Goal: Navigation & Orientation: Find specific page/section

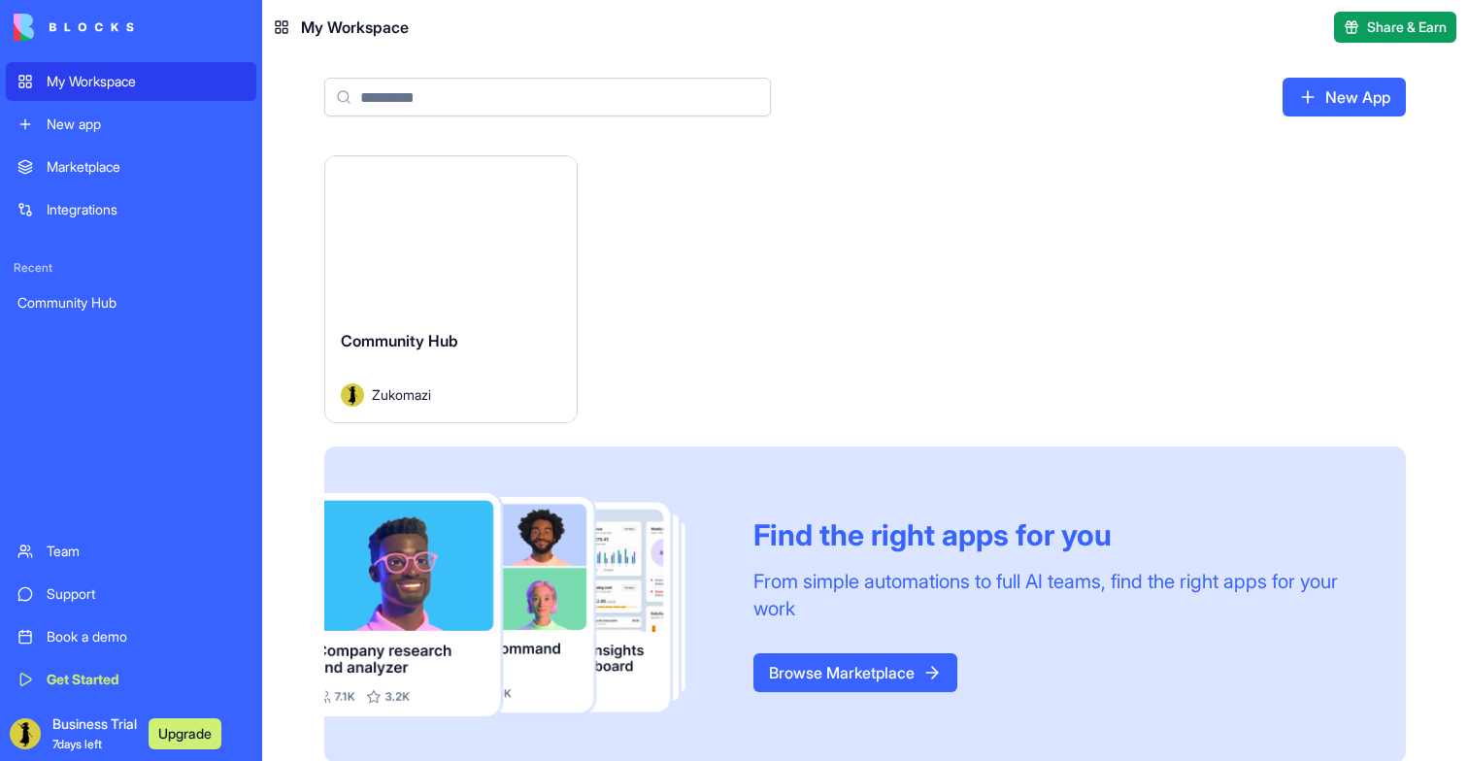
click at [442, 248] on button "Launch" at bounding box center [451, 235] width 146 height 39
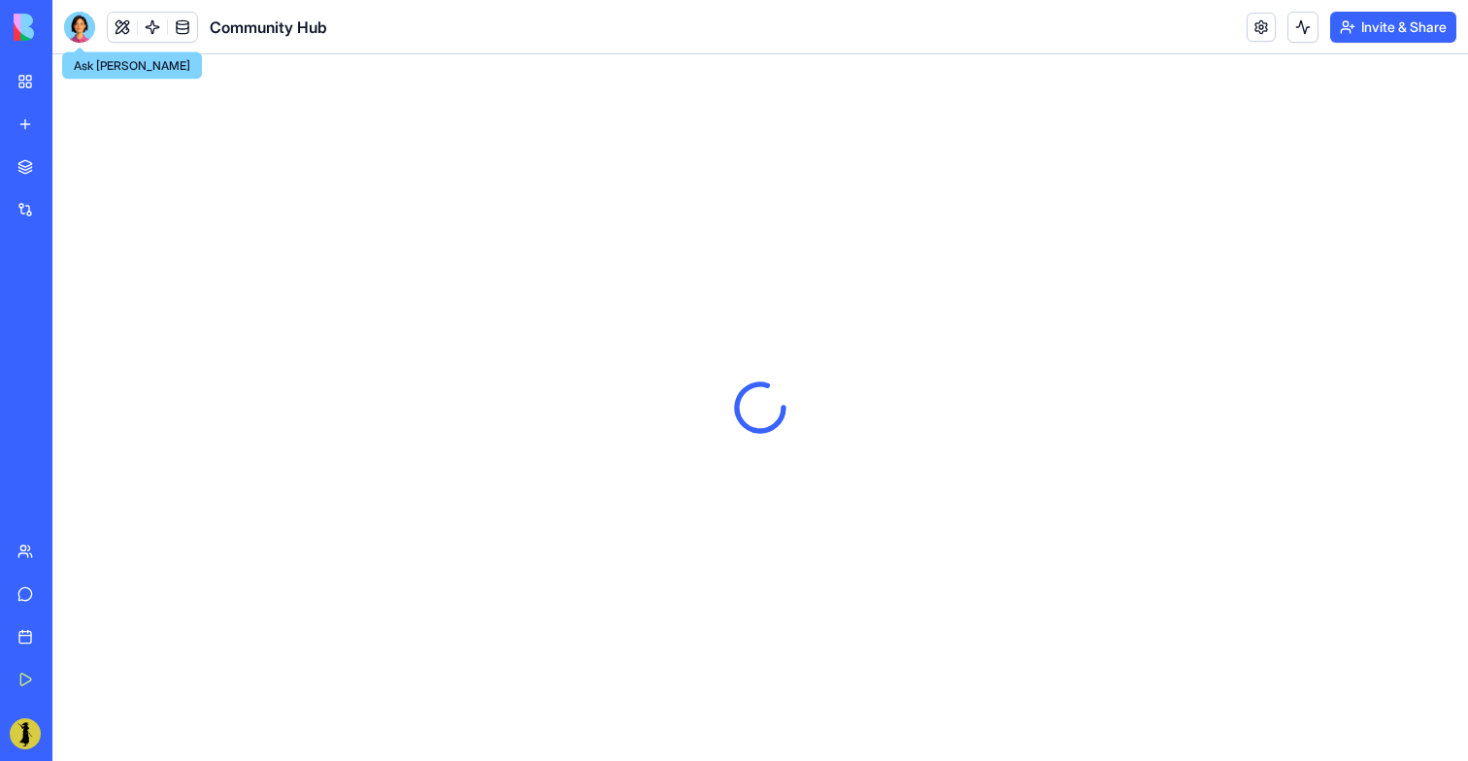
click at [78, 24] on div at bounding box center [79, 27] width 31 height 31
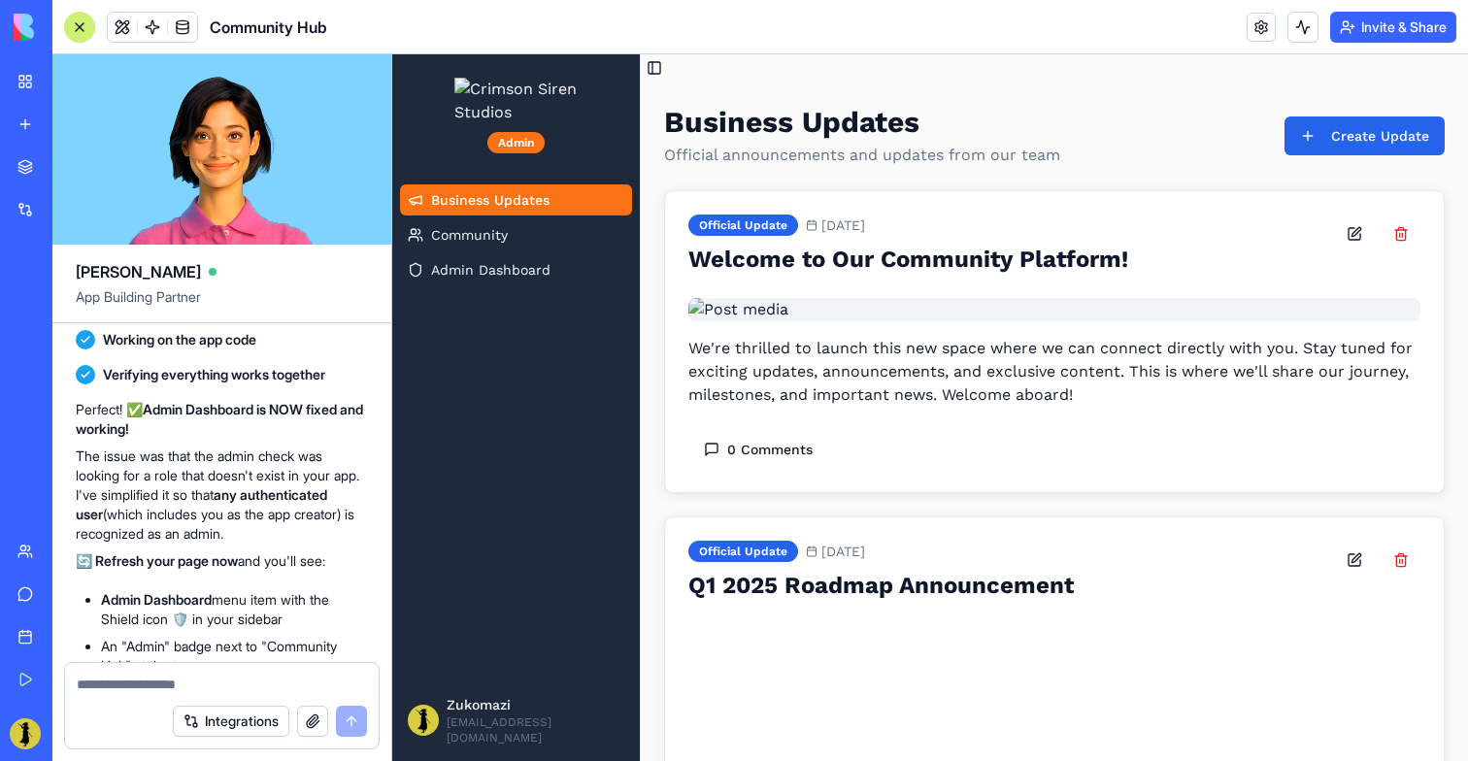
scroll to position [5074, 0]
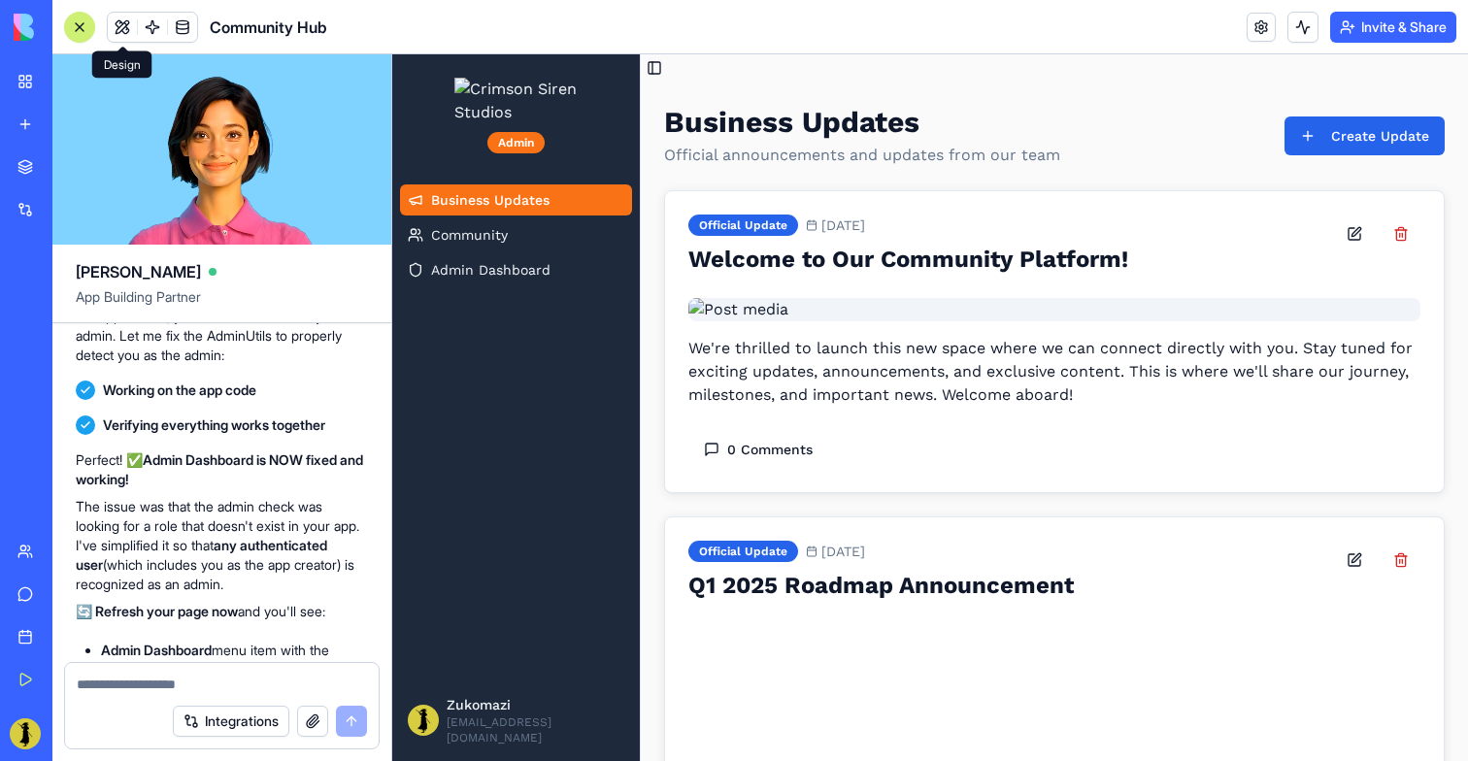
click at [122, 28] on button at bounding box center [122, 27] width 29 height 29
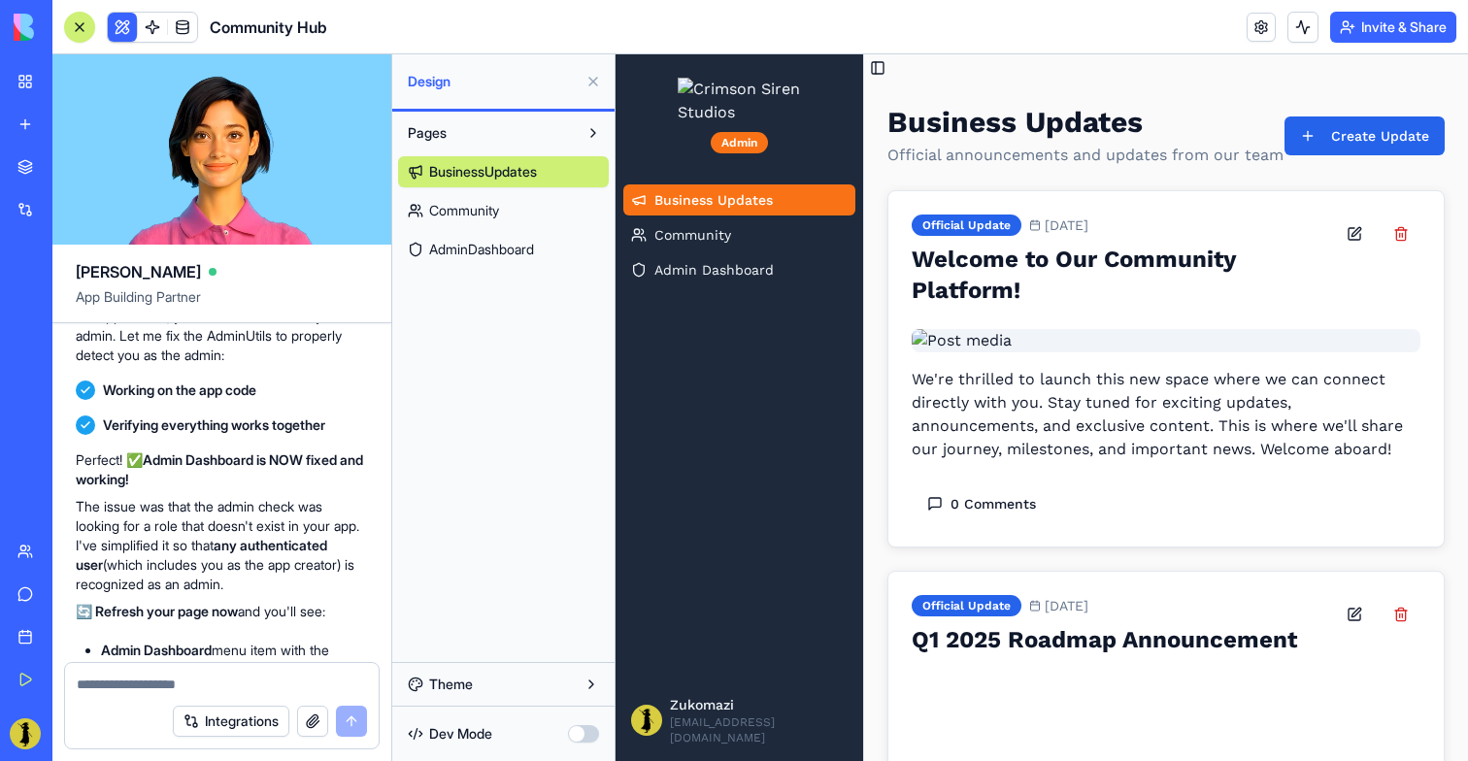
click at [122, 28] on button at bounding box center [122, 27] width 29 height 29
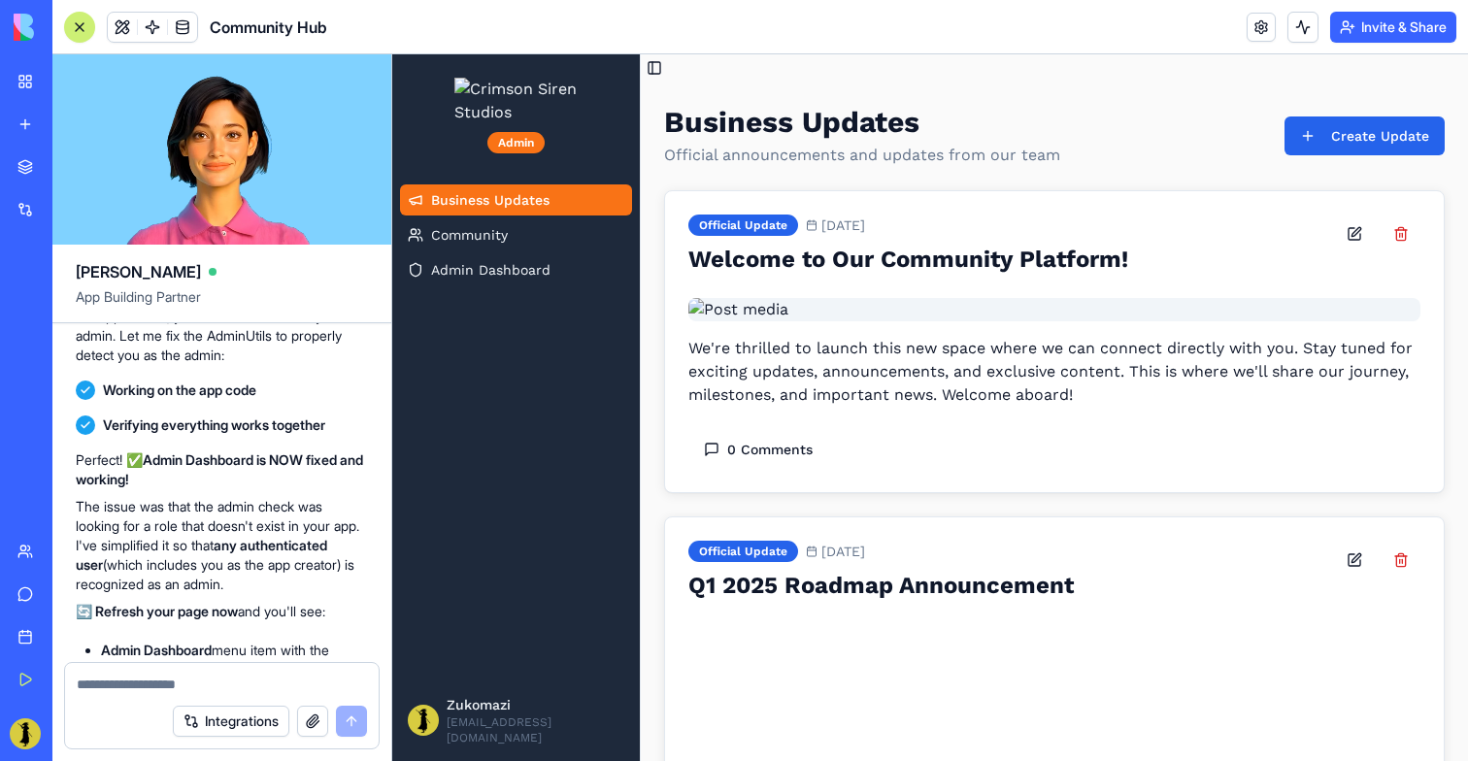
click at [122, 28] on button at bounding box center [122, 27] width 29 height 29
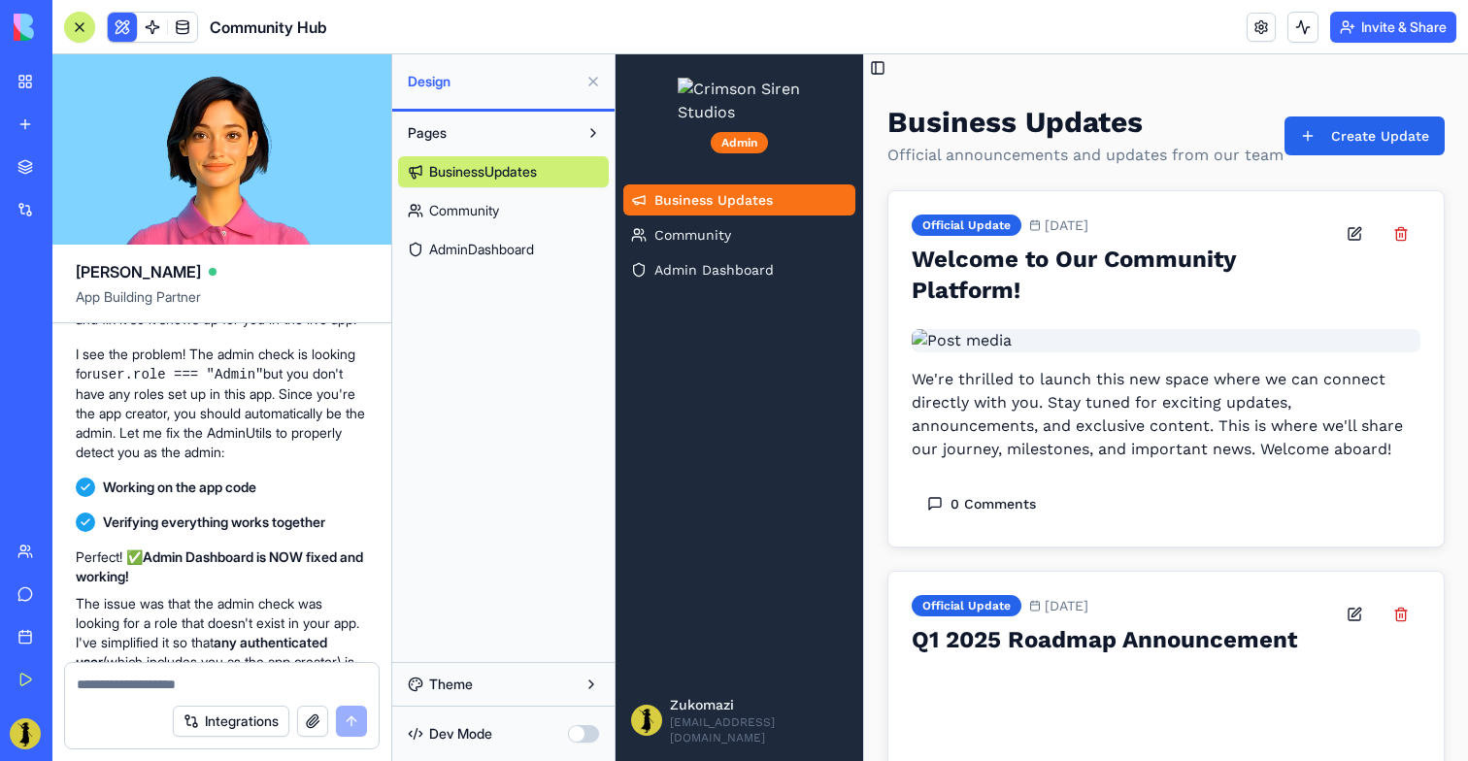
scroll to position [4982, 0]
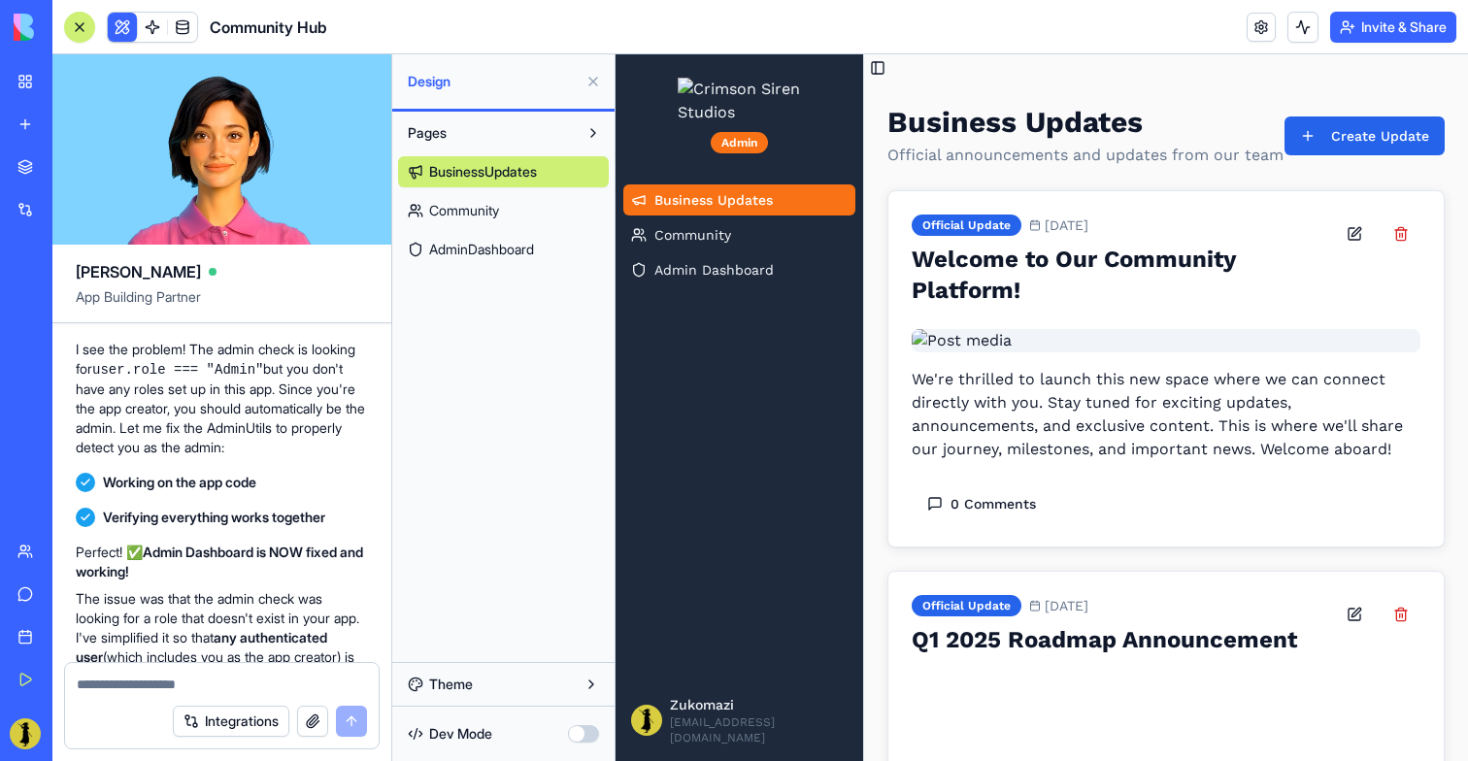
click at [120, 29] on button at bounding box center [122, 27] width 29 height 29
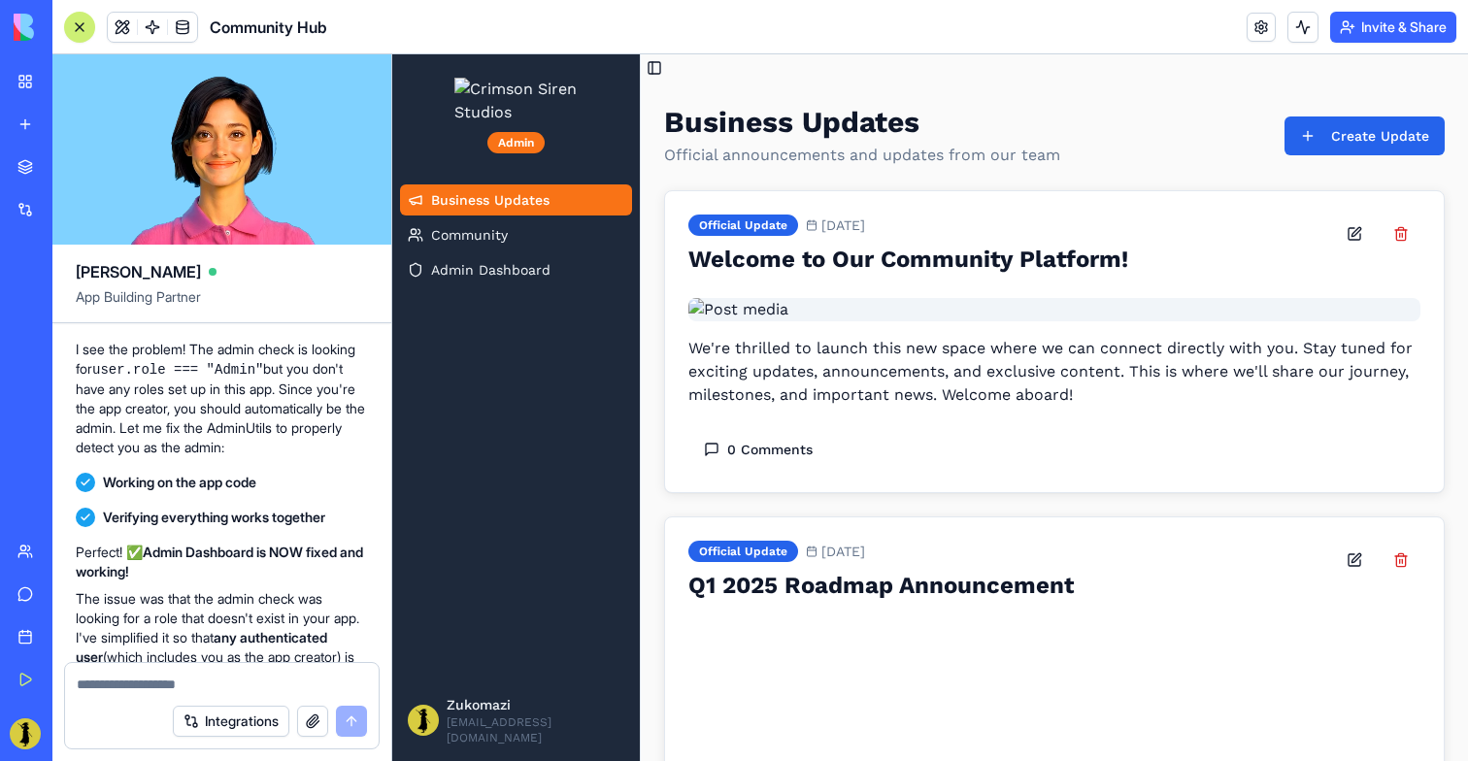
click at [86, 26] on div at bounding box center [80, 27] width 16 height 16
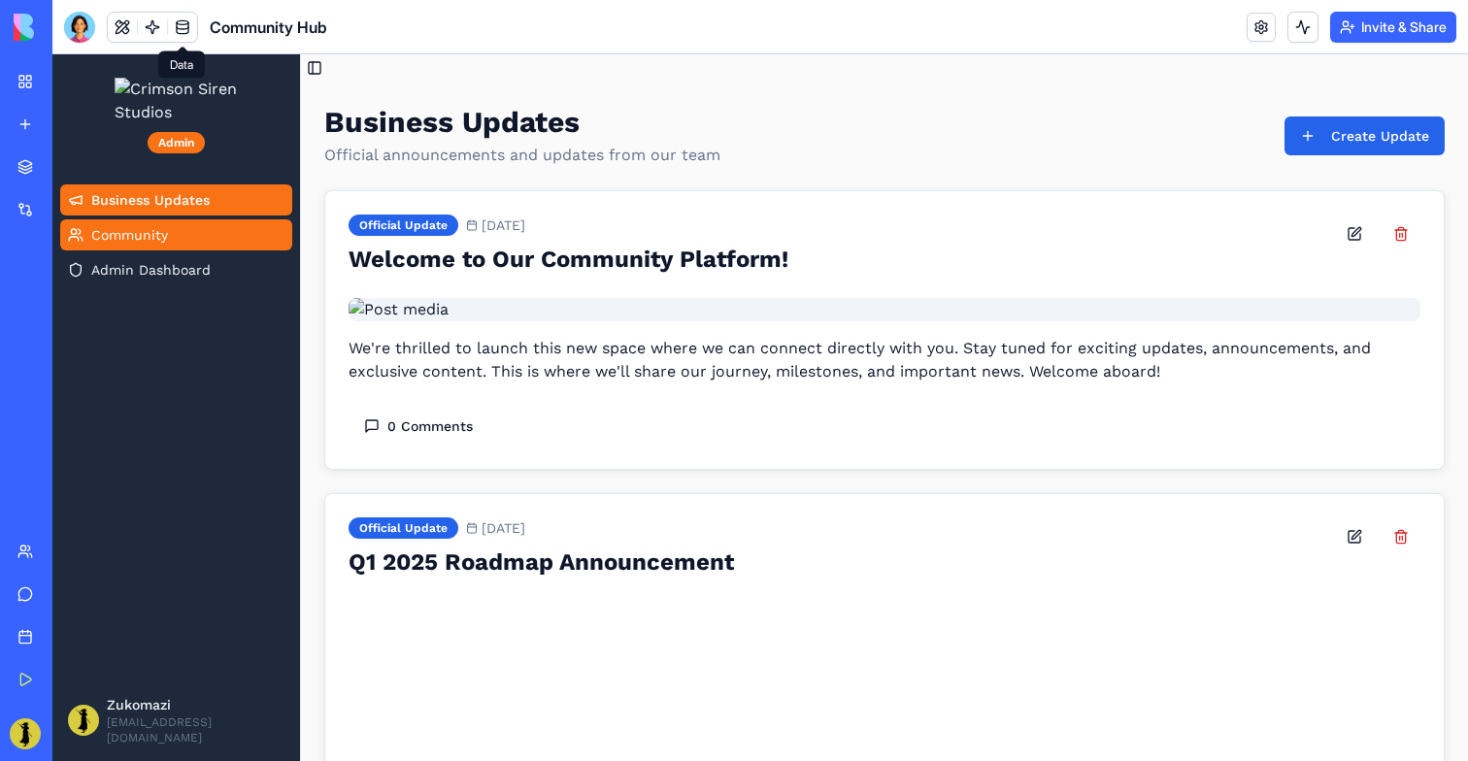
click at [206, 250] on link "Community" at bounding box center [176, 234] width 232 height 31
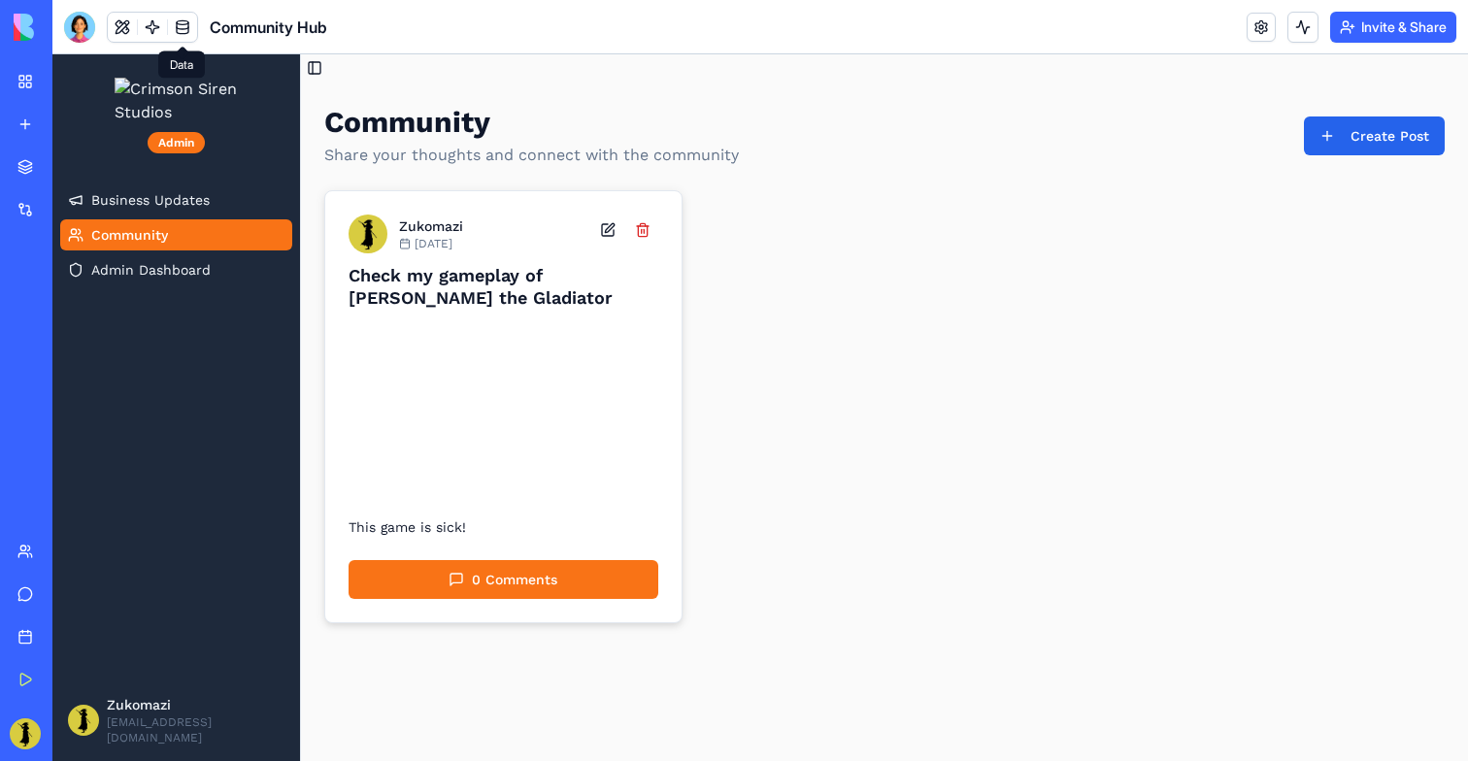
click at [493, 594] on button "0 Comments" at bounding box center [504, 579] width 310 height 39
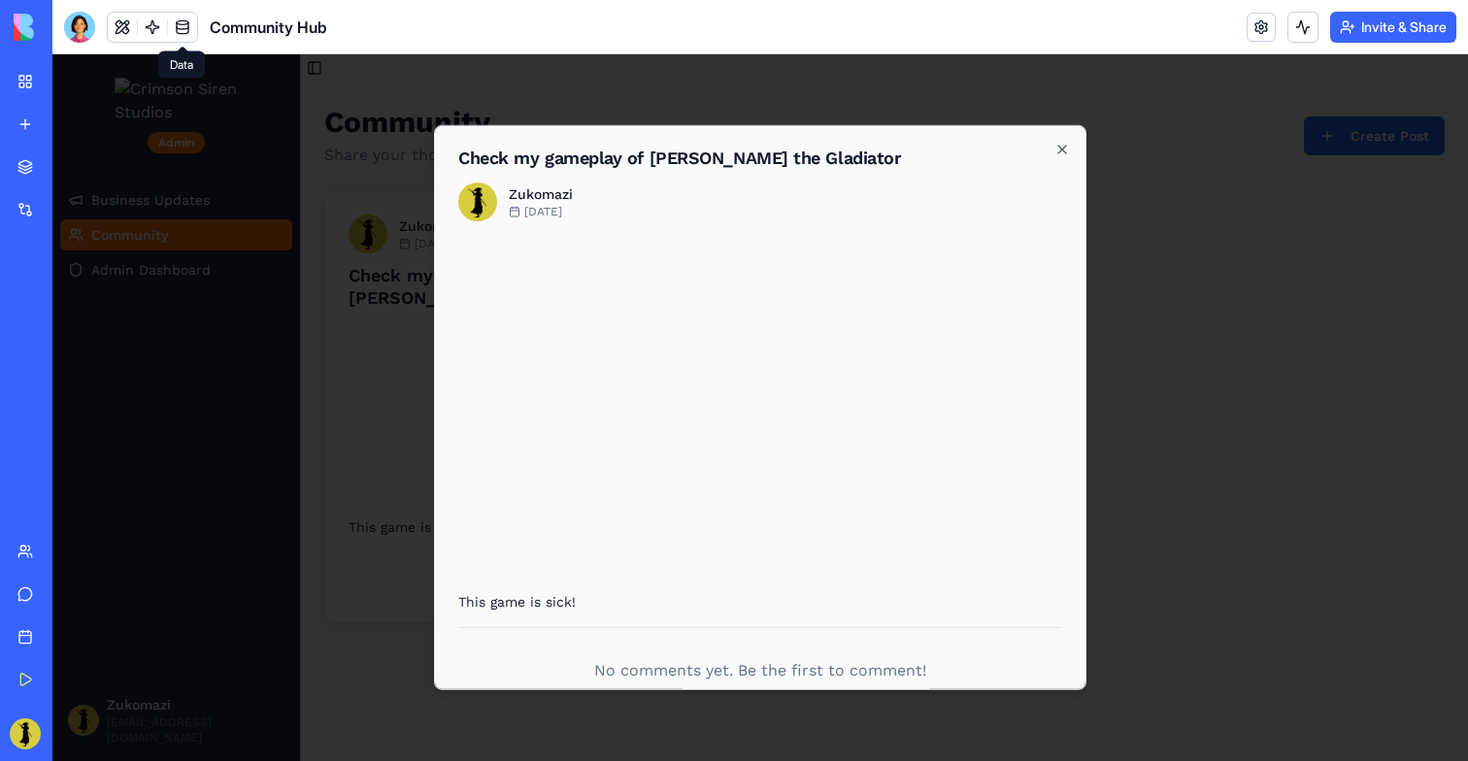
scroll to position [184, 0]
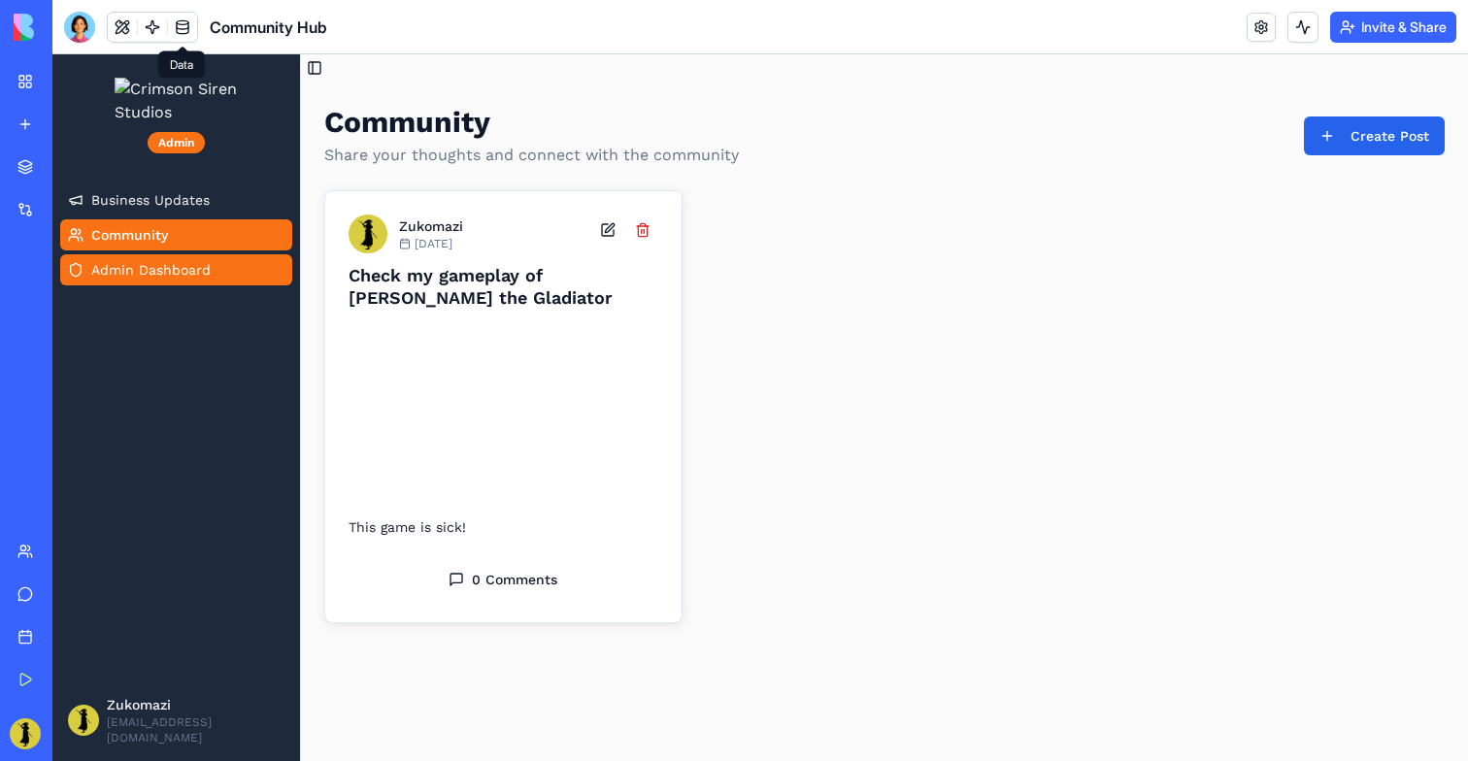
click at [209, 280] on span "Admin Dashboard" at bounding box center [150, 269] width 119 height 19
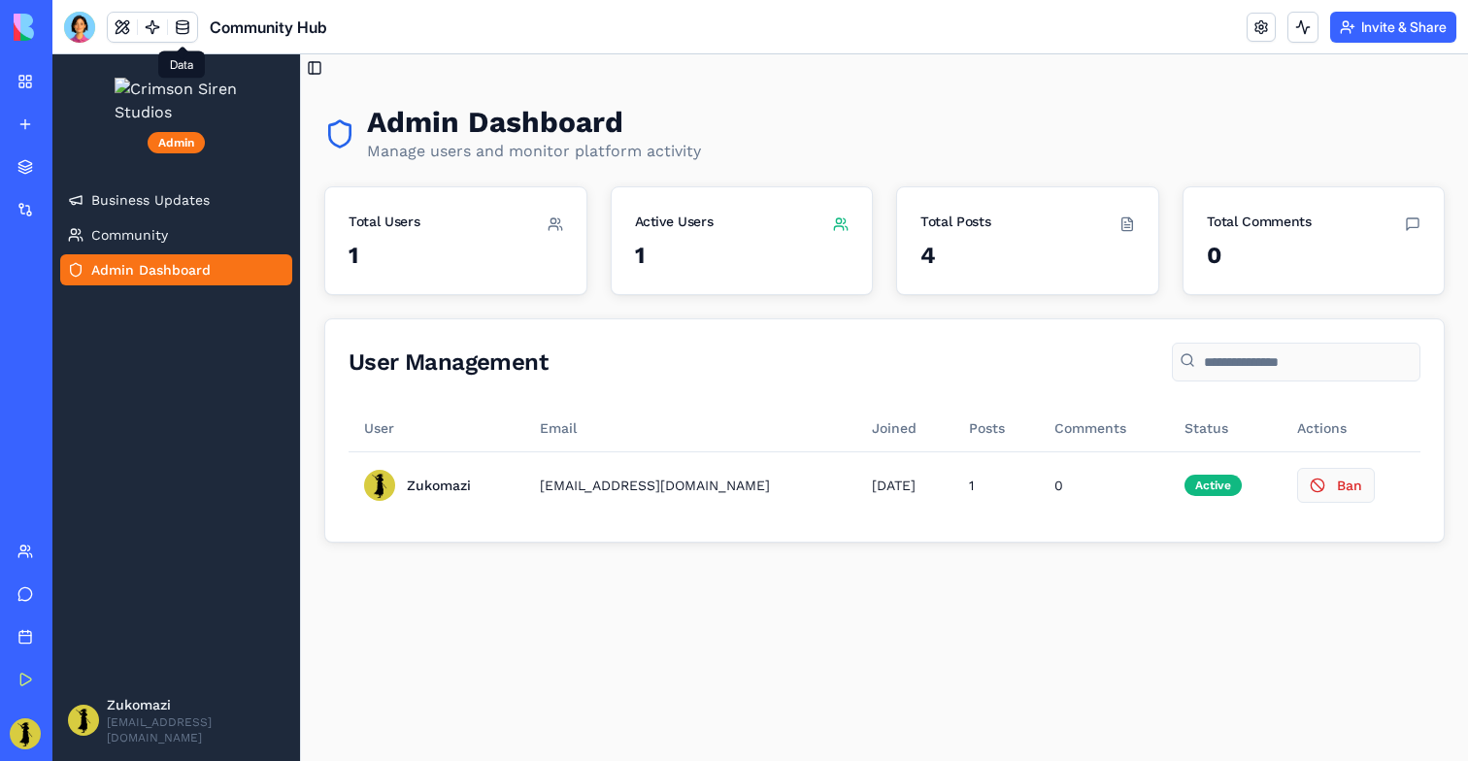
click at [1267, 355] on input at bounding box center [1296, 362] width 249 height 39
click at [1059, 335] on div "User Management" at bounding box center [884, 361] width 1118 height 85
click at [124, 245] on span "Community" at bounding box center [129, 234] width 77 height 19
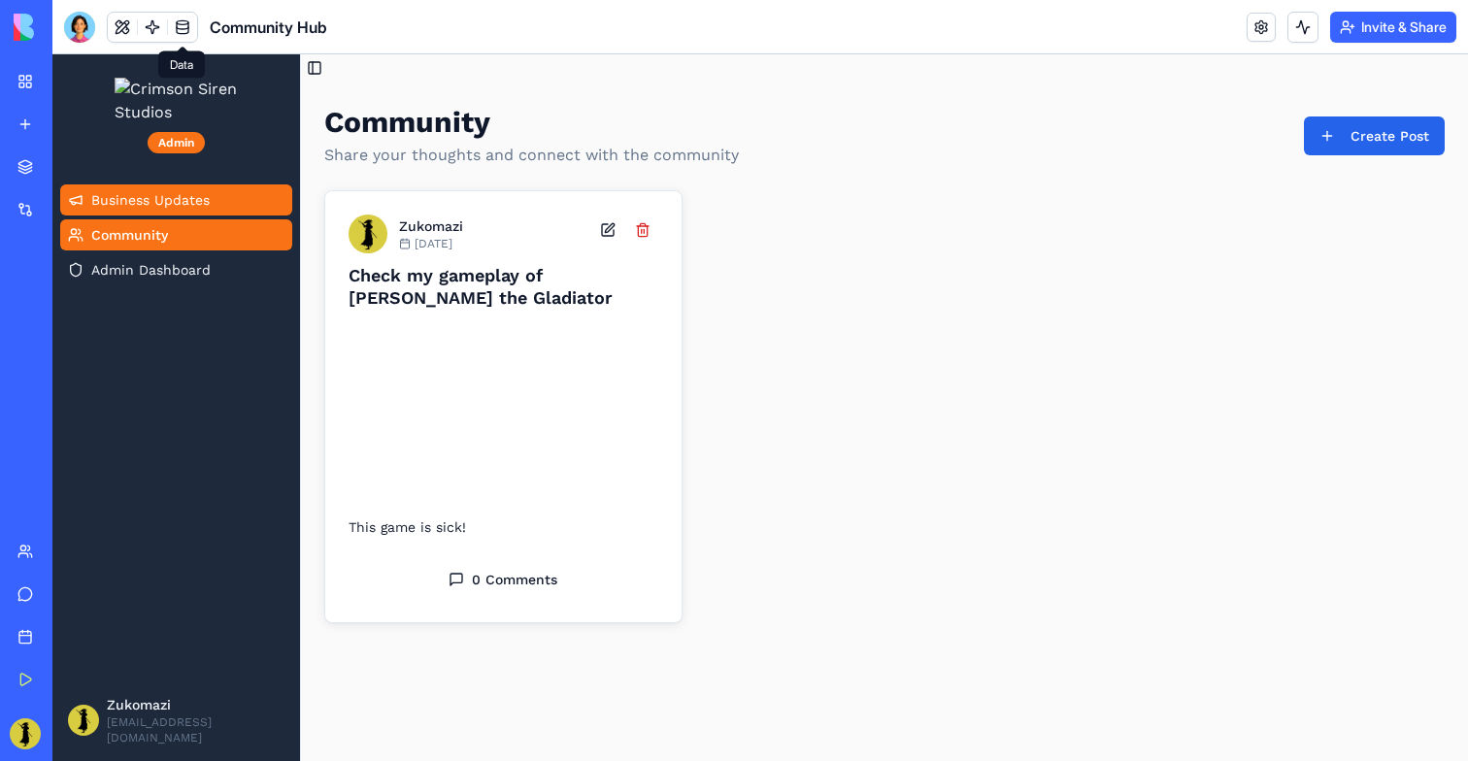
click at [124, 210] on span "Business Updates" at bounding box center [150, 199] width 118 height 19
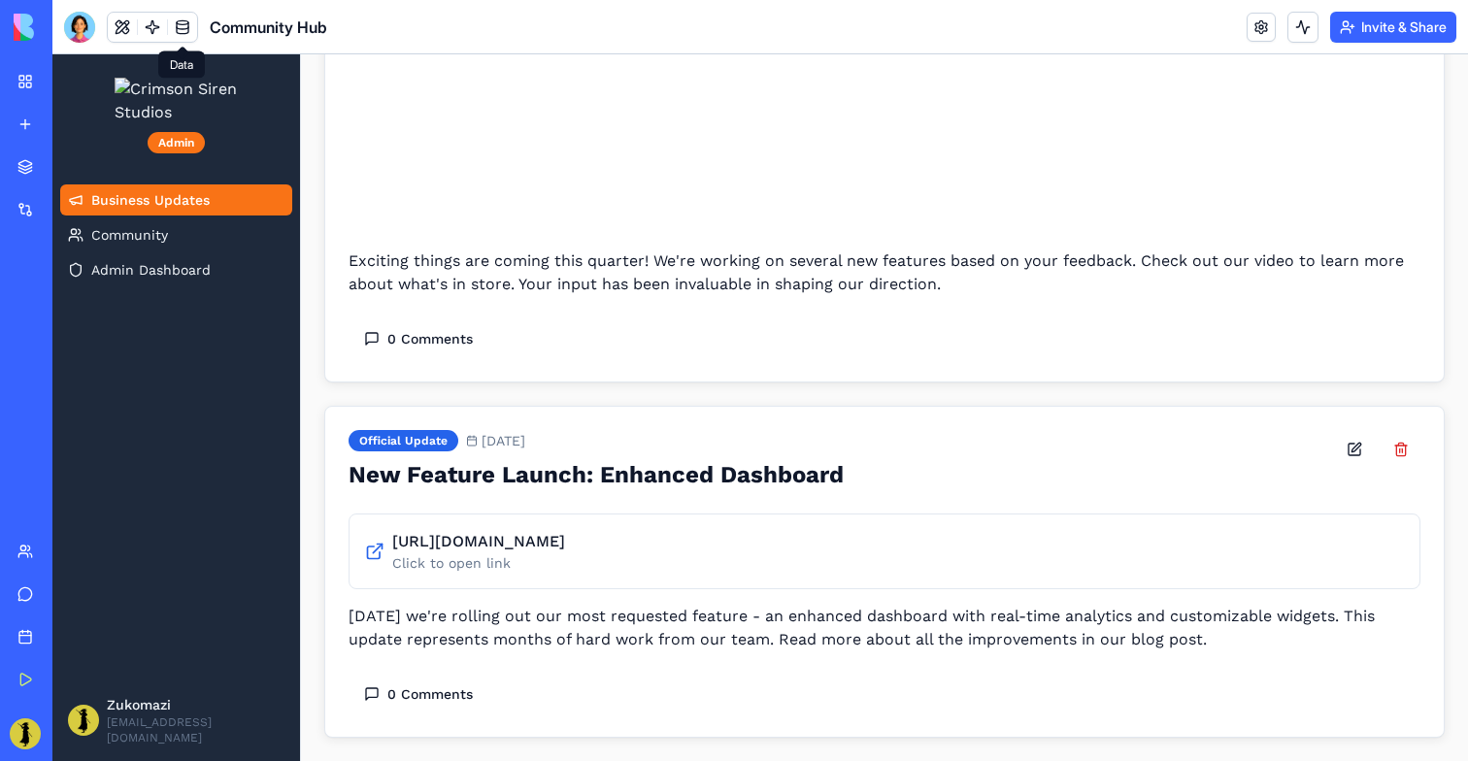
scroll to position [1367, 0]
click at [18, 749] on div "Business Trial 7 days left Upgrade" at bounding box center [26, 734] width 25 height 39
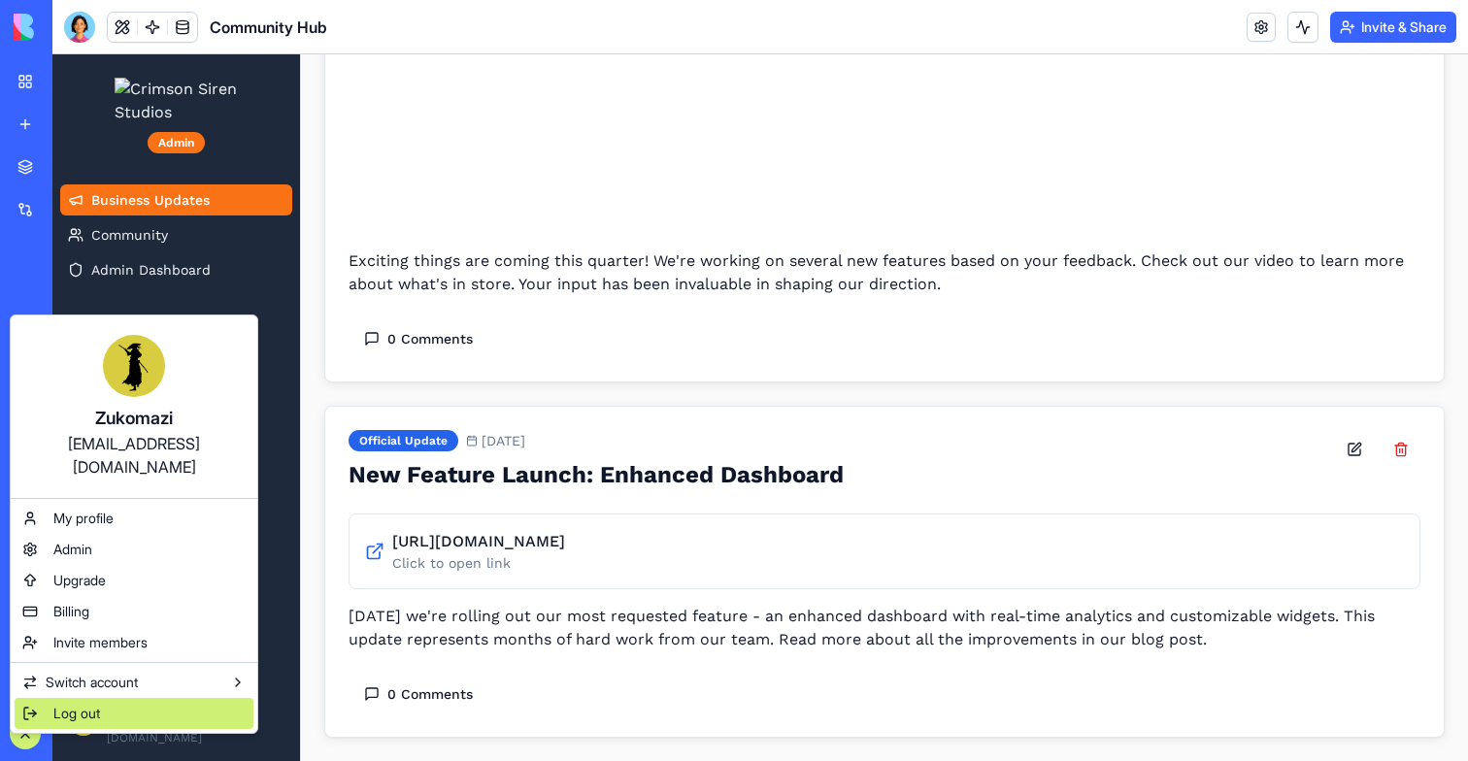
click at [83, 704] on span "Log out" at bounding box center [76, 713] width 47 height 19
